Goal: Task Accomplishment & Management: Use online tool/utility

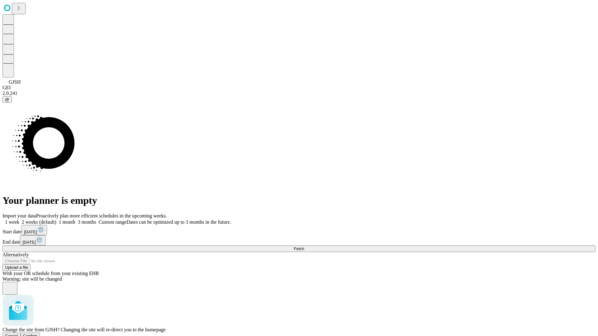
click at [38, 334] on span "Confirm" at bounding box center [30, 336] width 15 height 5
click at [19, 220] on label "1 week" at bounding box center [10, 222] width 17 height 5
click at [304, 247] on span "Fetch" at bounding box center [299, 249] width 10 height 5
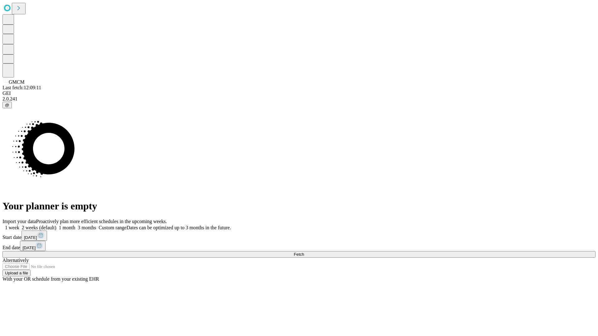
click at [19, 225] on label "1 week" at bounding box center [10, 227] width 17 height 5
click at [304, 252] on span "Fetch" at bounding box center [299, 254] width 10 height 5
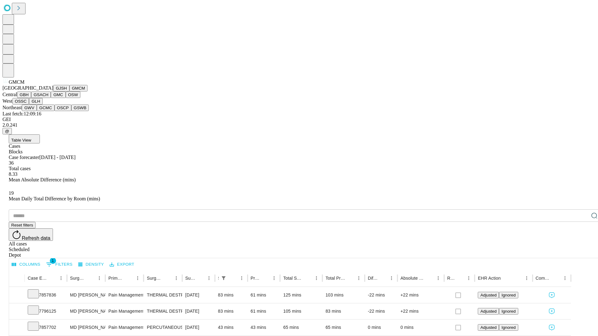
click at [31, 98] on button "GBH" at bounding box center [24, 95] width 14 height 7
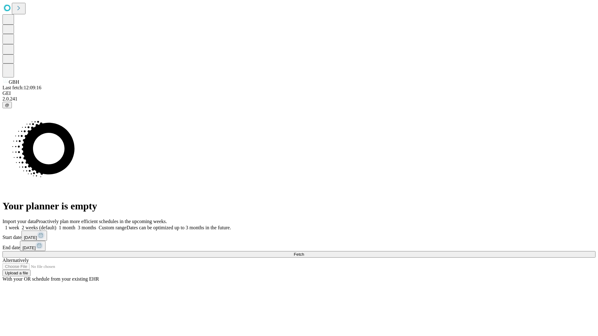
click at [19, 225] on label "1 week" at bounding box center [10, 227] width 17 height 5
click at [304, 252] on span "Fetch" at bounding box center [299, 254] width 10 height 5
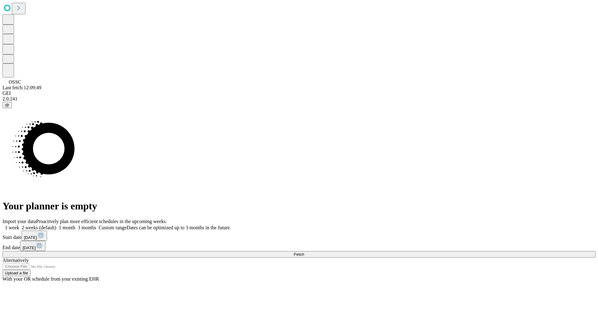
click at [304, 252] on span "Fetch" at bounding box center [299, 254] width 10 height 5
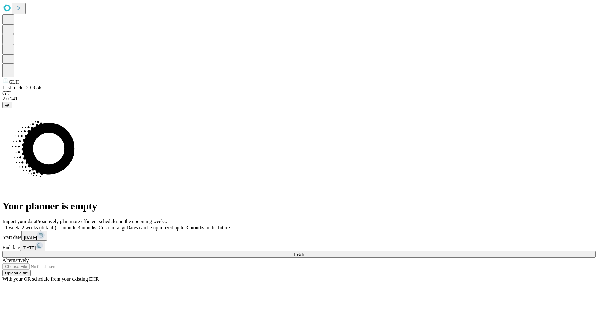
click at [19, 225] on label "1 week" at bounding box center [10, 227] width 17 height 5
click at [304, 252] on span "Fetch" at bounding box center [299, 254] width 10 height 5
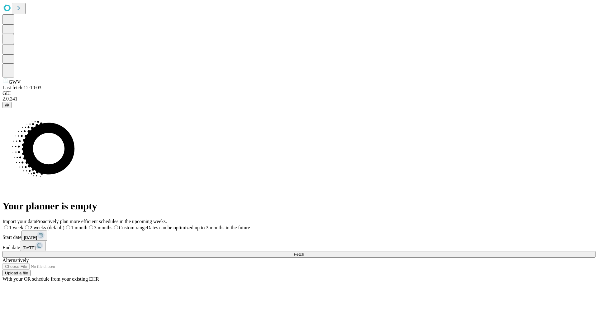
click at [23, 225] on label "1 week" at bounding box center [12, 227] width 21 height 5
click at [304, 252] on span "Fetch" at bounding box center [299, 254] width 10 height 5
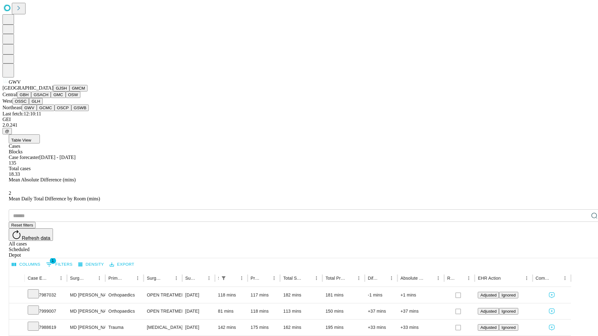
click at [48, 111] on button "GCMC" at bounding box center [46, 108] width 18 height 7
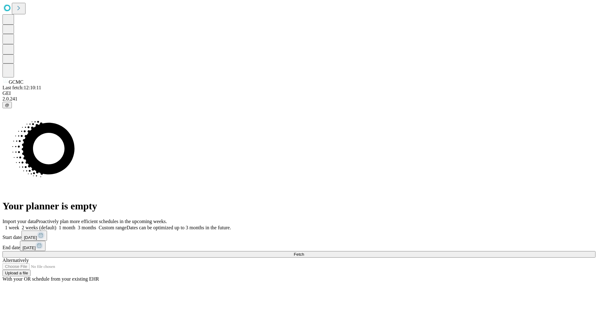
click at [304, 252] on span "Fetch" at bounding box center [299, 254] width 10 height 5
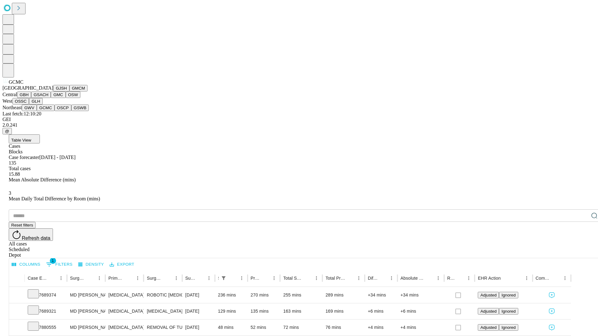
click at [54, 111] on button "OSCP" at bounding box center [62, 108] width 17 height 7
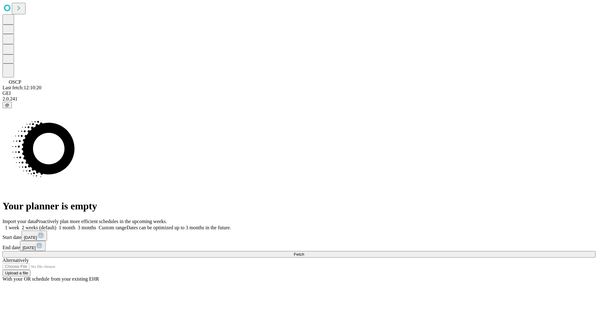
click at [19, 225] on label "1 week" at bounding box center [10, 227] width 17 height 5
click at [304, 252] on span "Fetch" at bounding box center [299, 254] width 10 height 5
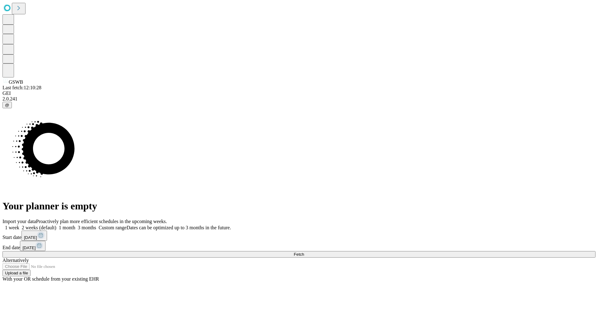
click at [304, 252] on span "Fetch" at bounding box center [299, 254] width 10 height 5
